Goal: Transaction & Acquisition: Obtain resource

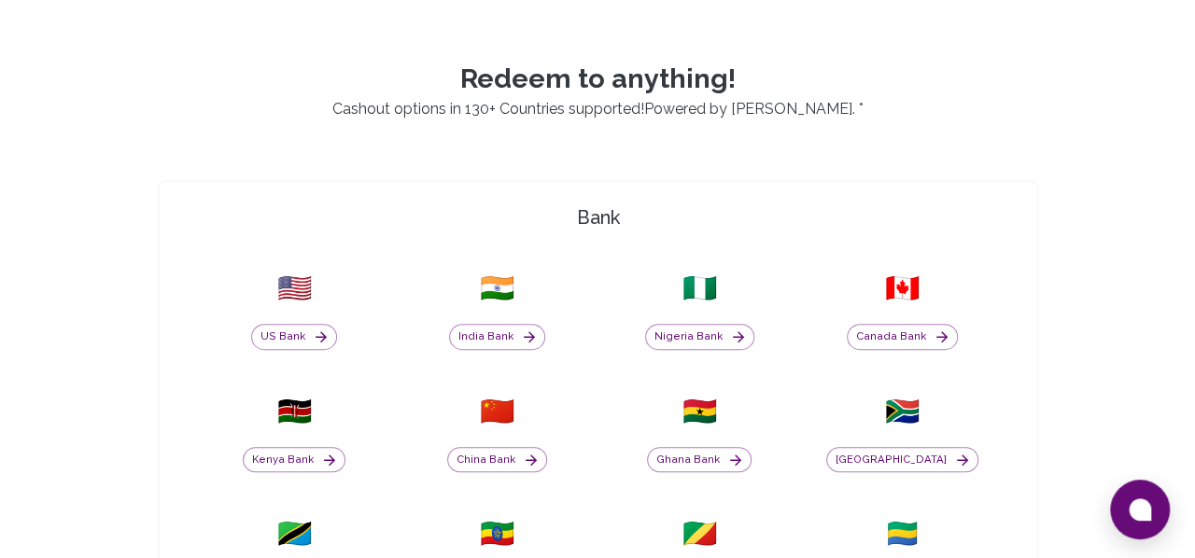
scroll to position [433, 0]
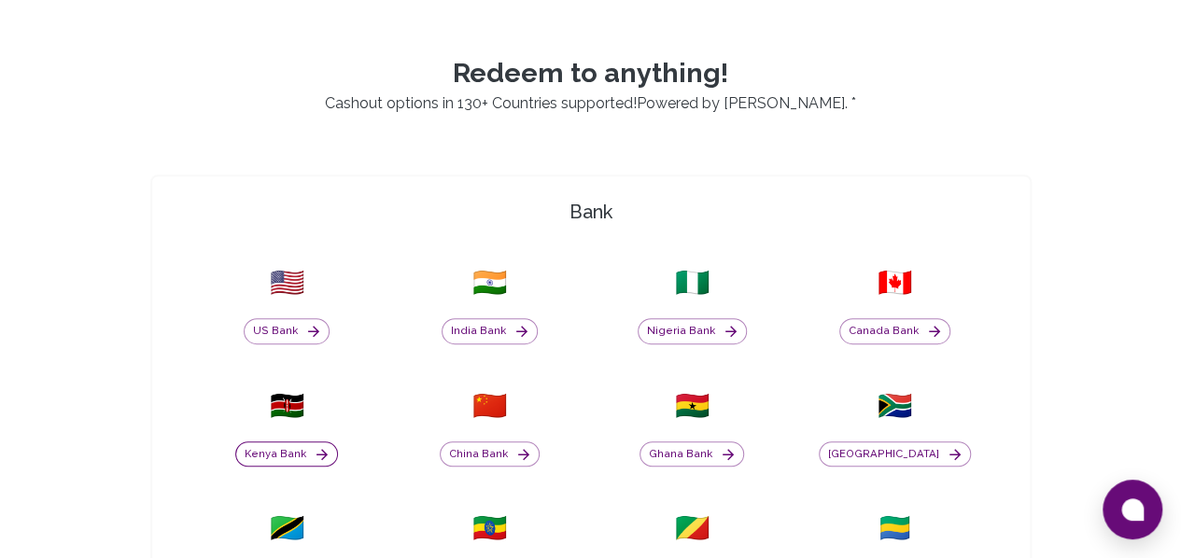
click at [338, 442] on button "Kenya Bank" at bounding box center [286, 455] width 103 height 26
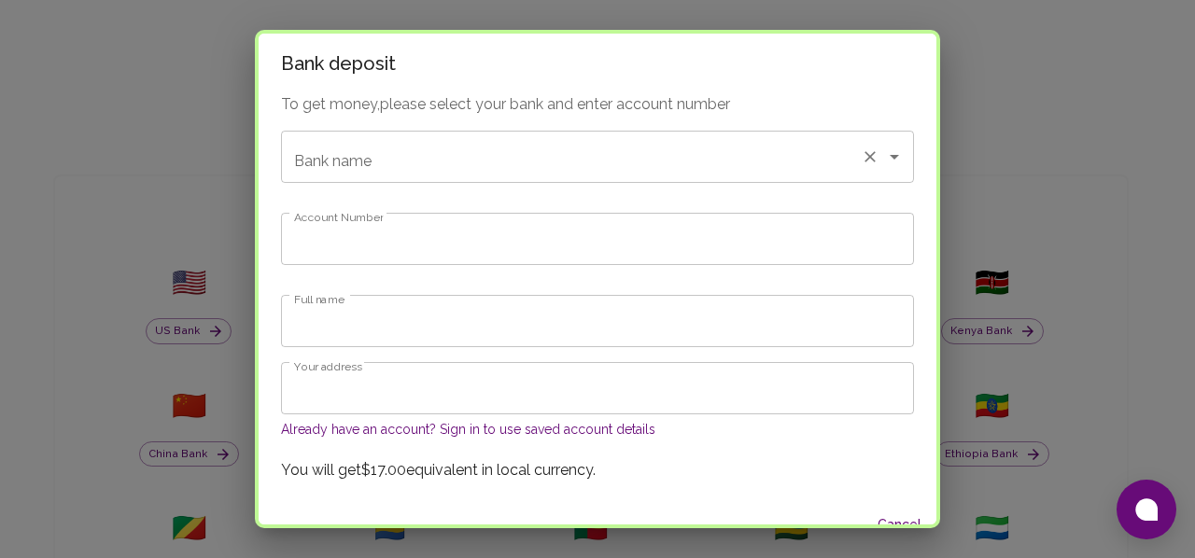
click at [628, 163] on input "Bank name" at bounding box center [571, 156] width 564 height 35
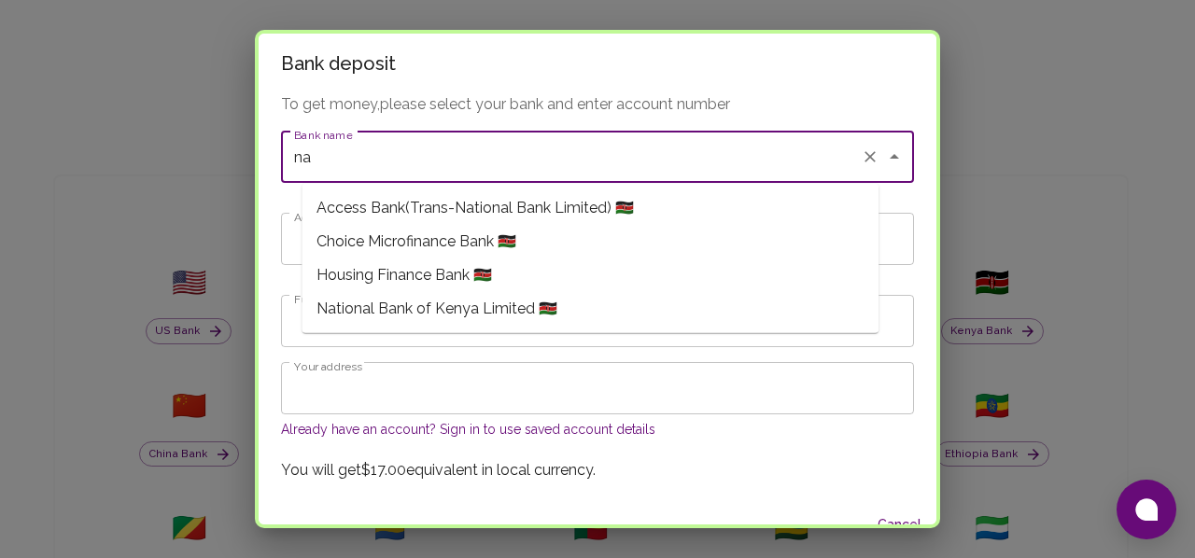
click at [509, 308] on span "National Bank of Kenya Limited 🇰🇪" at bounding box center [436, 309] width 241 height 22
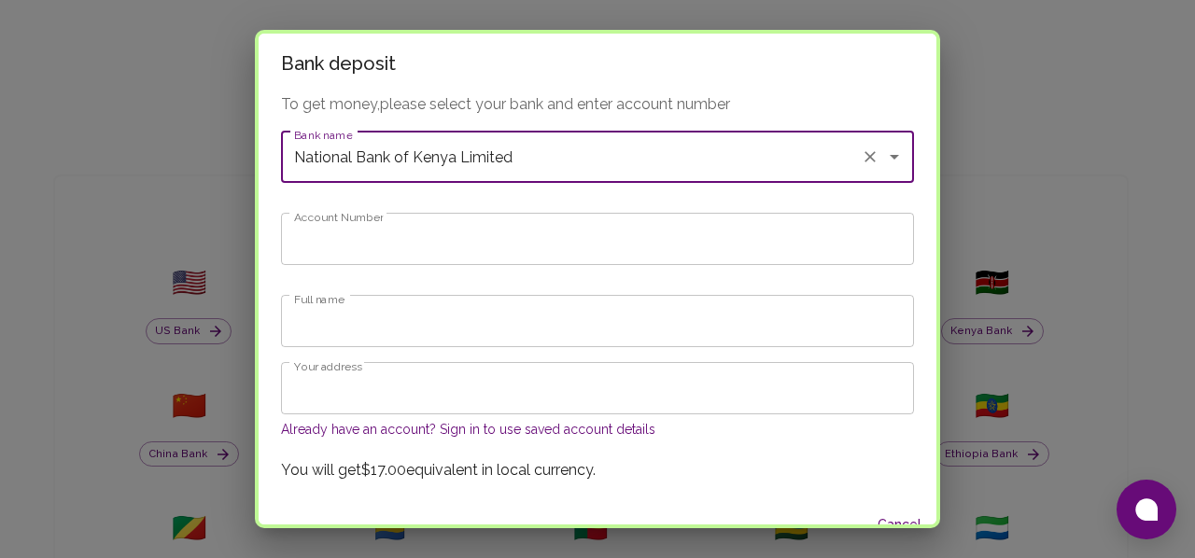
type input "National Bank of Kenya Limited"
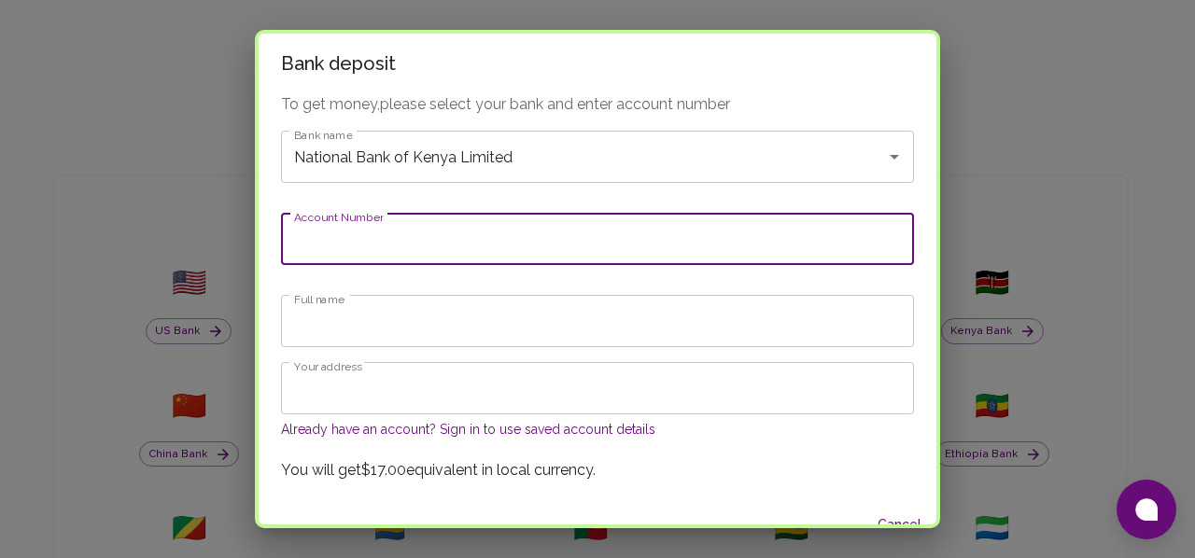
click at [449, 255] on input "Account Number" at bounding box center [597, 239] width 633 height 52
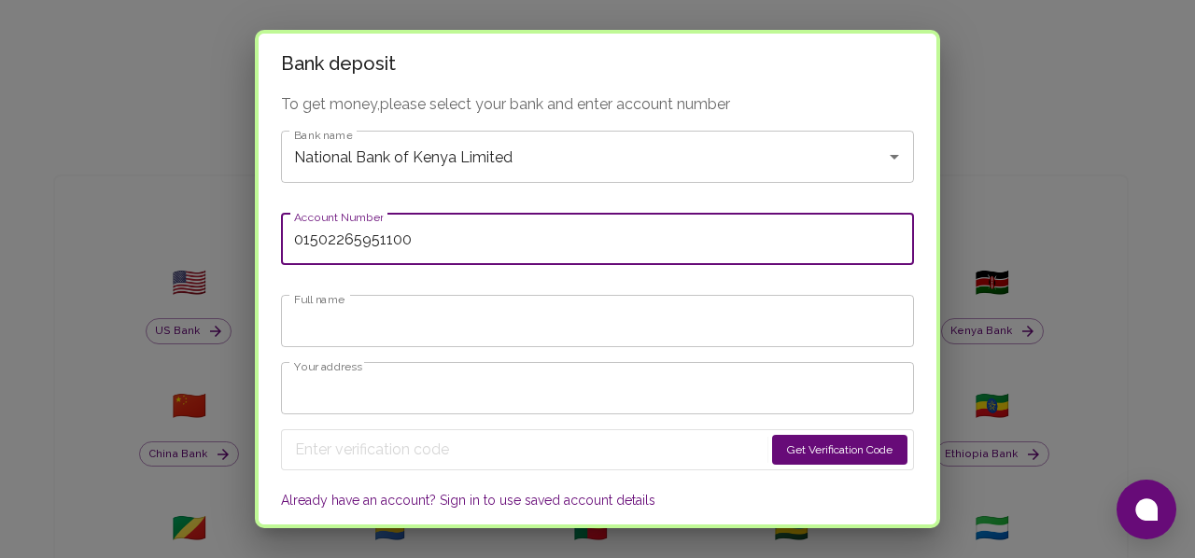
type input "01502265951100"
click at [459, 312] on input "Full name" at bounding box center [597, 321] width 633 height 52
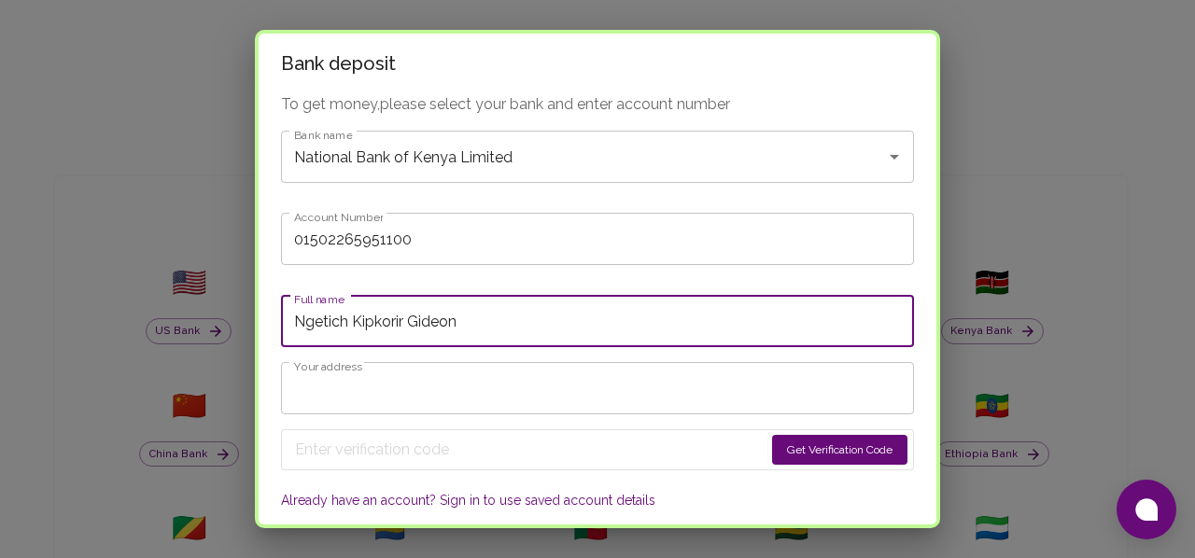
type input "Ngetich Kipkorir Gideon"
click at [386, 389] on input "Your address" at bounding box center [597, 388] width 633 height 52
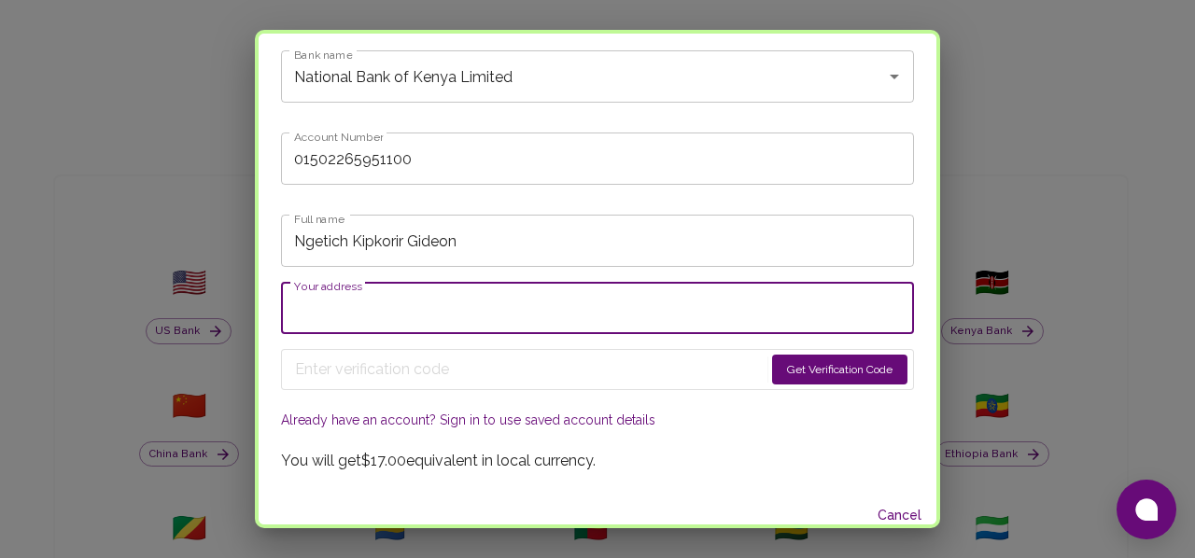
scroll to position [95, 0]
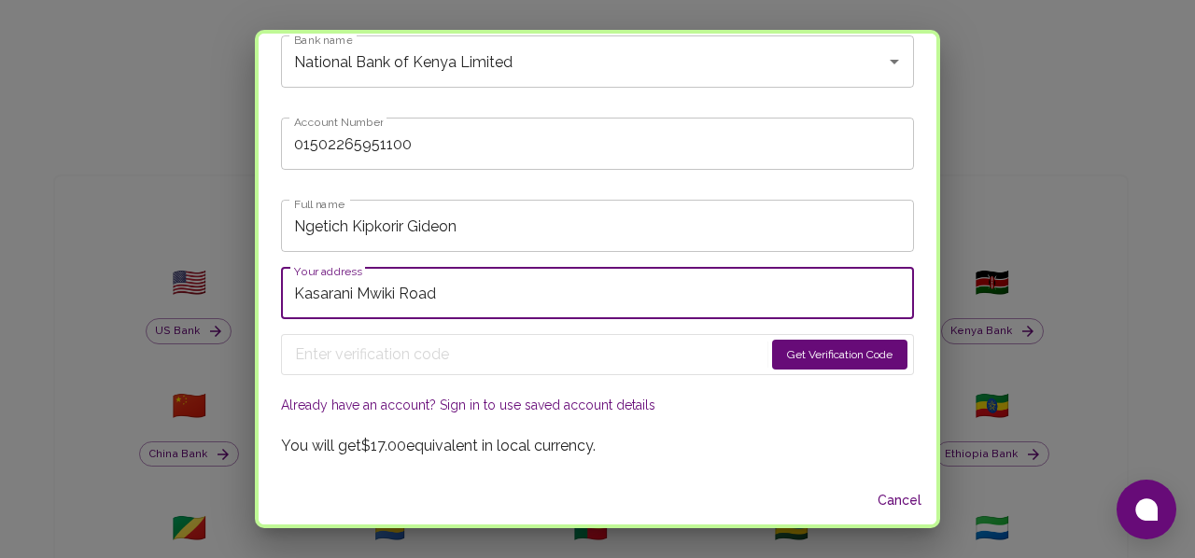
type input "Kasarani Mwiki Road"
click at [807, 348] on button "Get Verification Code" at bounding box center [839, 355] width 135 height 30
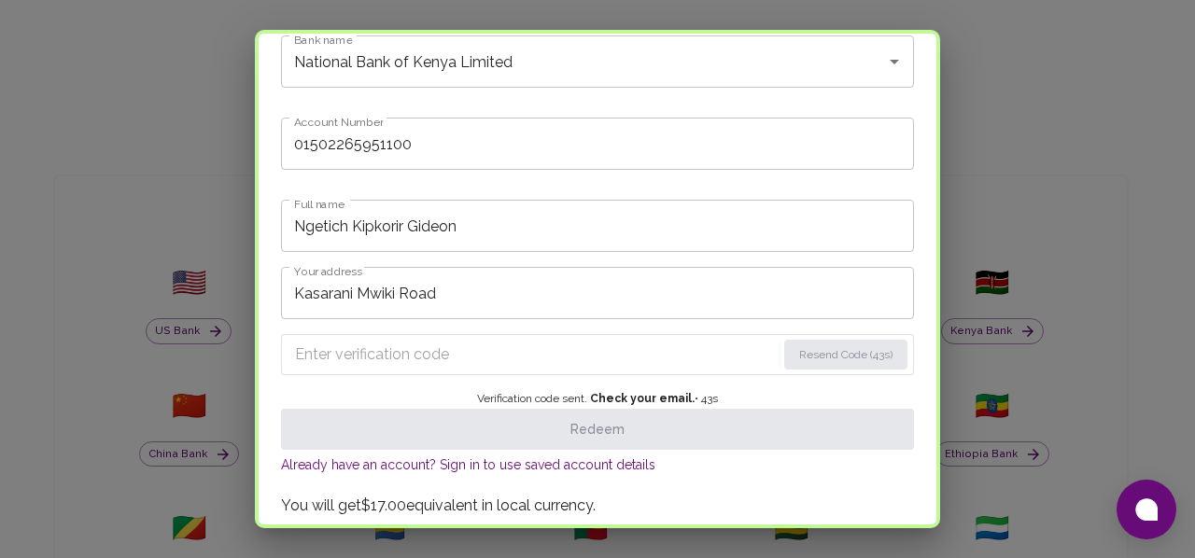
click at [414, 343] on input "Enter verification code" at bounding box center [535, 355] width 481 height 30
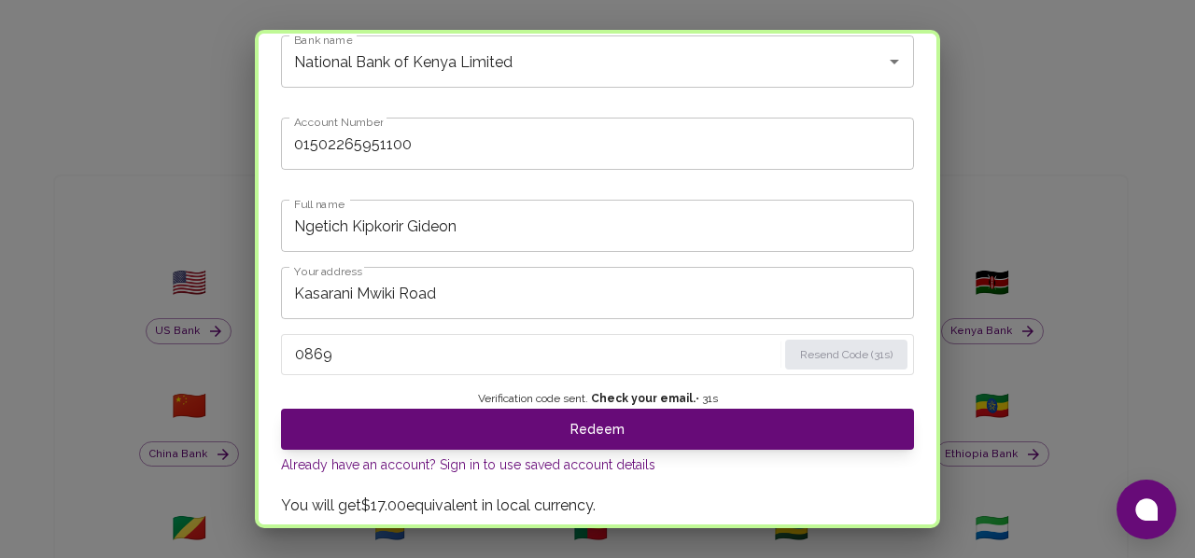
type input "0869"
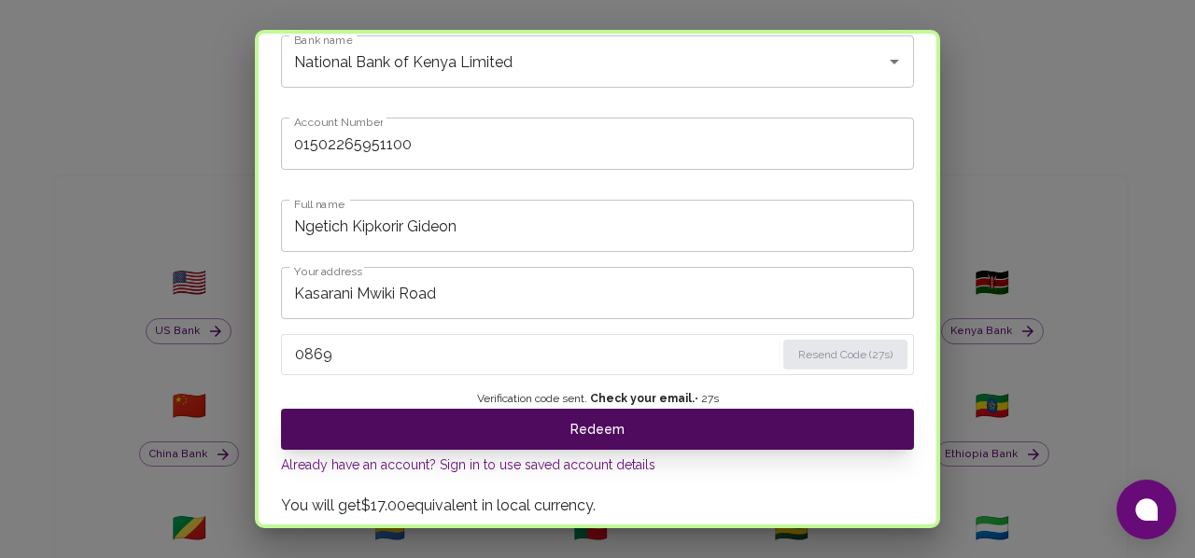
click at [591, 432] on button "Redeem" at bounding box center [597, 429] width 633 height 41
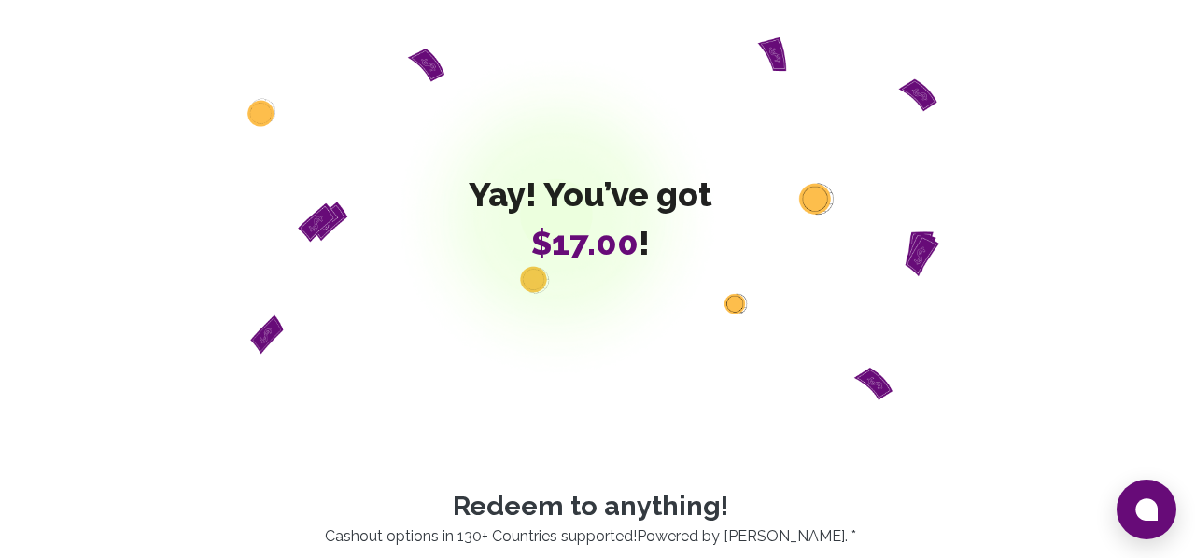
scroll to position [0, 0]
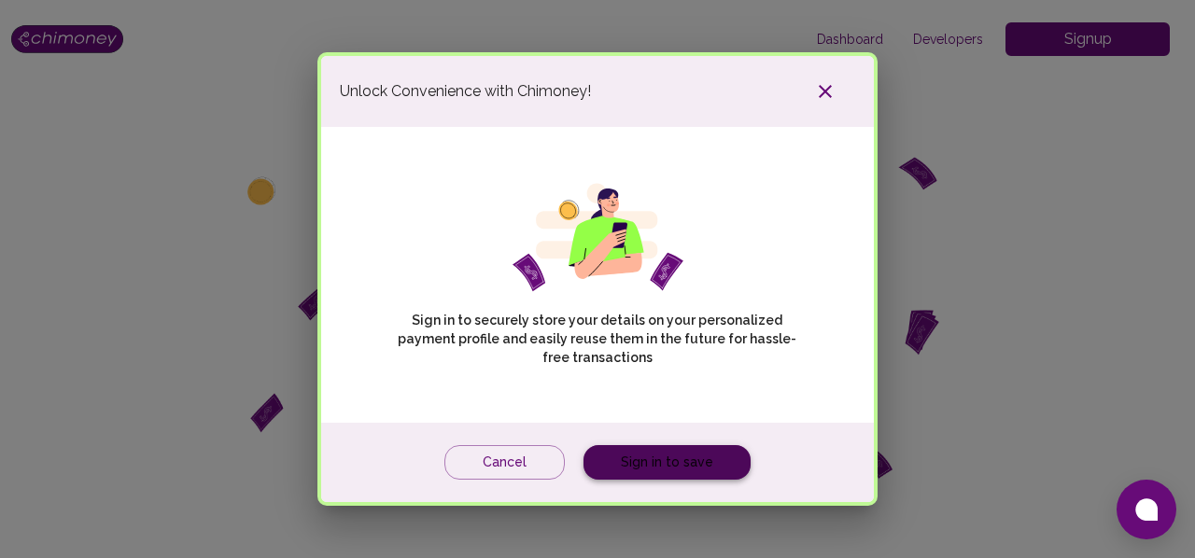
click at [666, 455] on link "Sign in to save" at bounding box center [666, 462] width 167 height 35
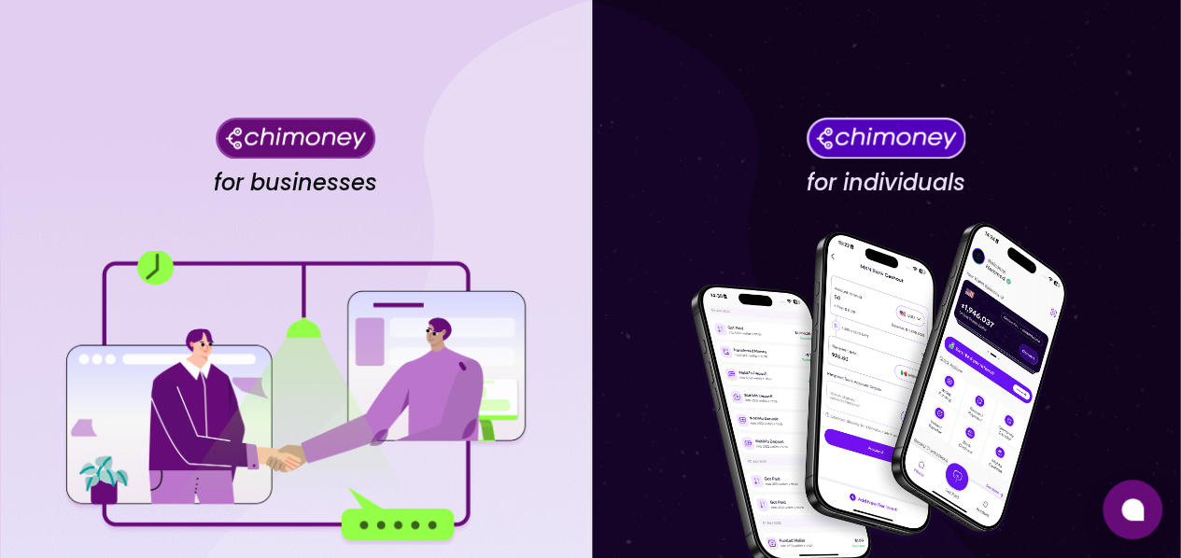
scroll to position [285, 0]
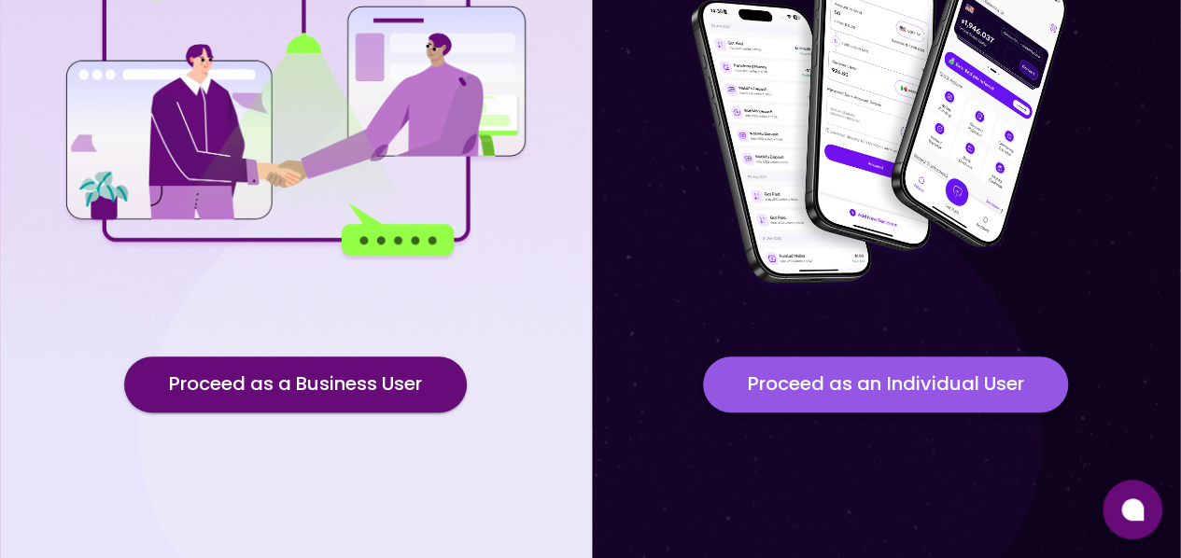
click at [897, 386] on button "Proceed as an Individual User" at bounding box center [885, 385] width 365 height 56
